Goal: Register for event/course

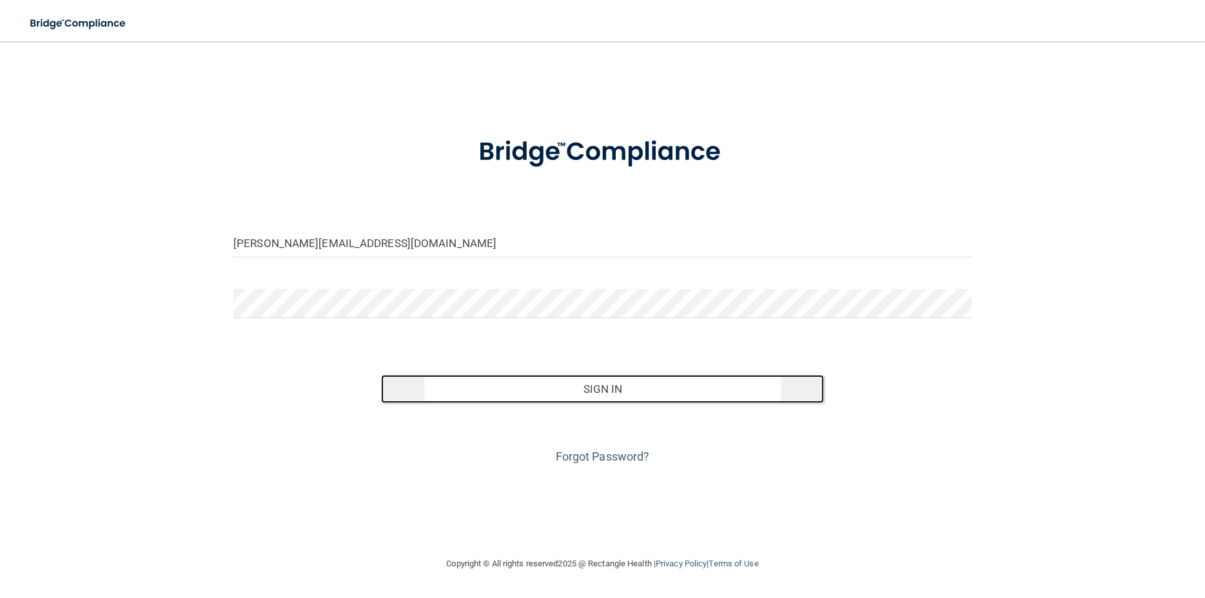
click at [613, 394] on button "Sign In" at bounding box center [602, 389] width 443 height 28
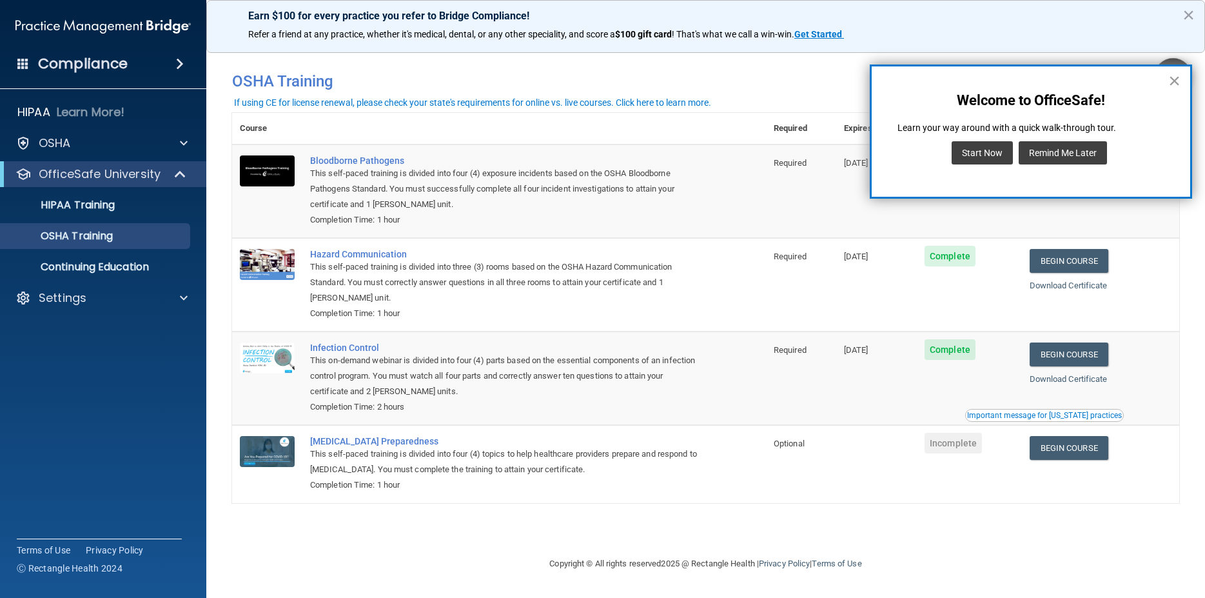
click at [1179, 77] on button "×" at bounding box center [1175, 80] width 12 height 21
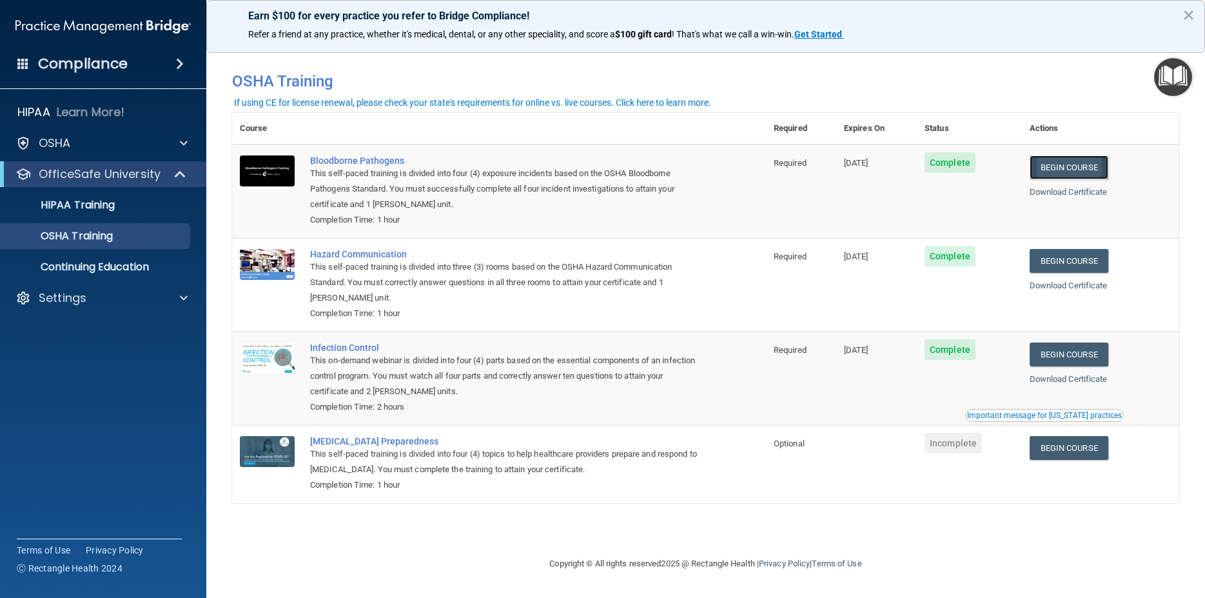
click at [1078, 163] on link "Begin Course" at bounding box center [1069, 167] width 79 height 24
click at [1092, 163] on link "Begin Course" at bounding box center [1069, 167] width 79 height 24
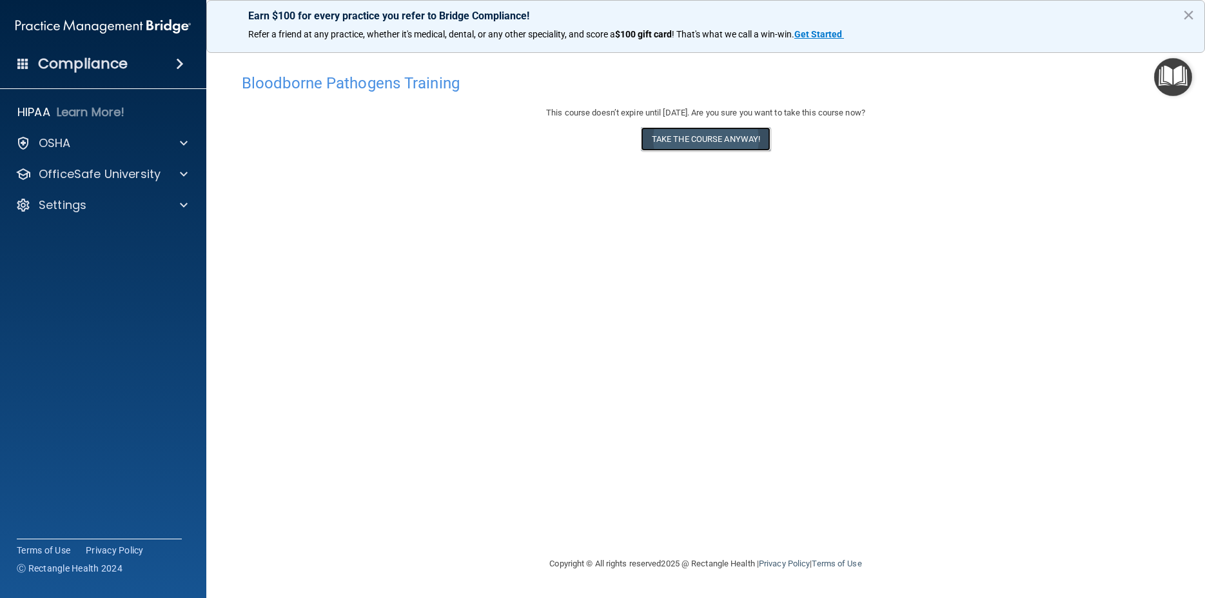
click at [749, 135] on button "Take the course anyway!" at bounding box center [706, 139] width 130 height 24
click at [1187, 8] on button "×" at bounding box center [1189, 15] width 12 height 21
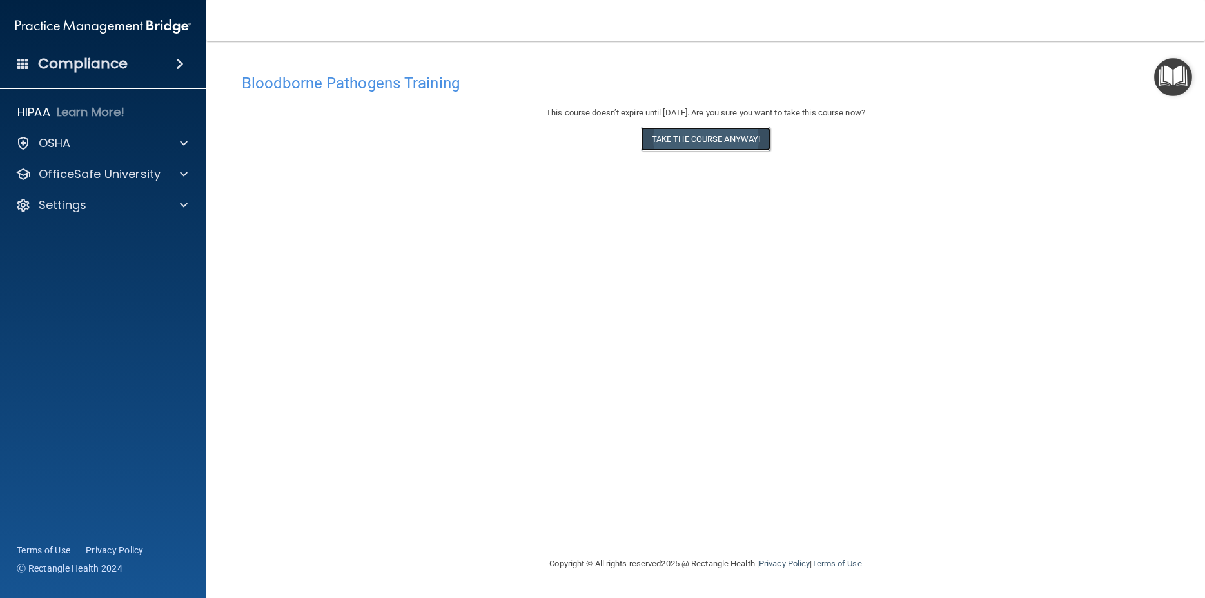
click at [720, 146] on button "Take the course anyway!" at bounding box center [706, 139] width 130 height 24
